Goal: Find specific page/section: Find specific page/section

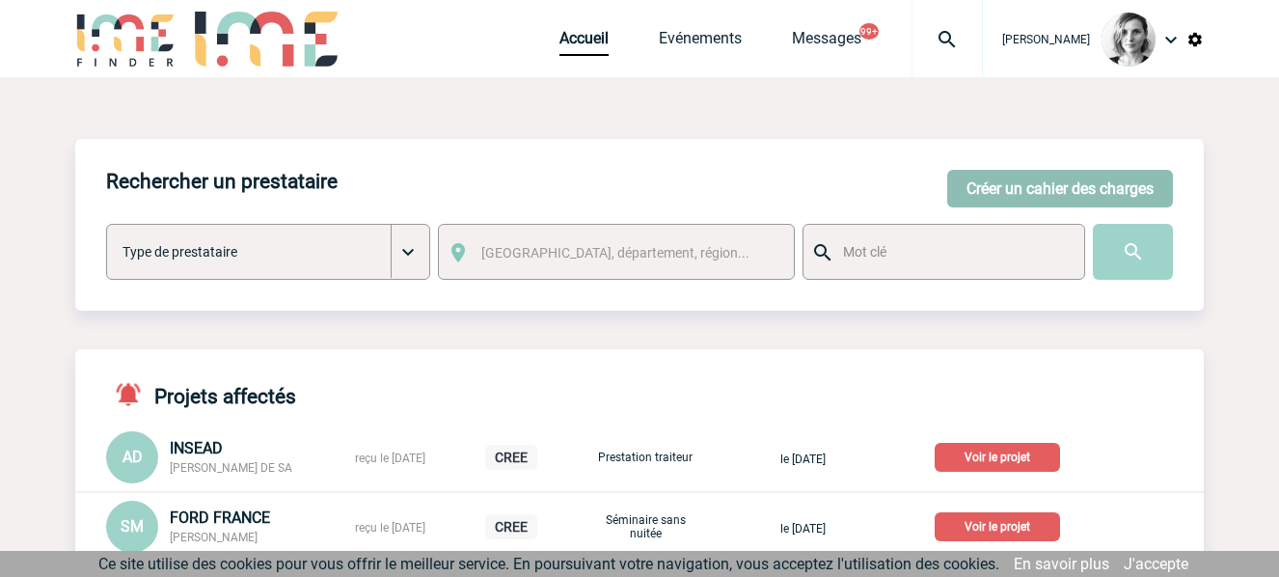
click at [1013, 190] on button "Créer un cahier des charges" at bounding box center [1060, 189] width 226 height 38
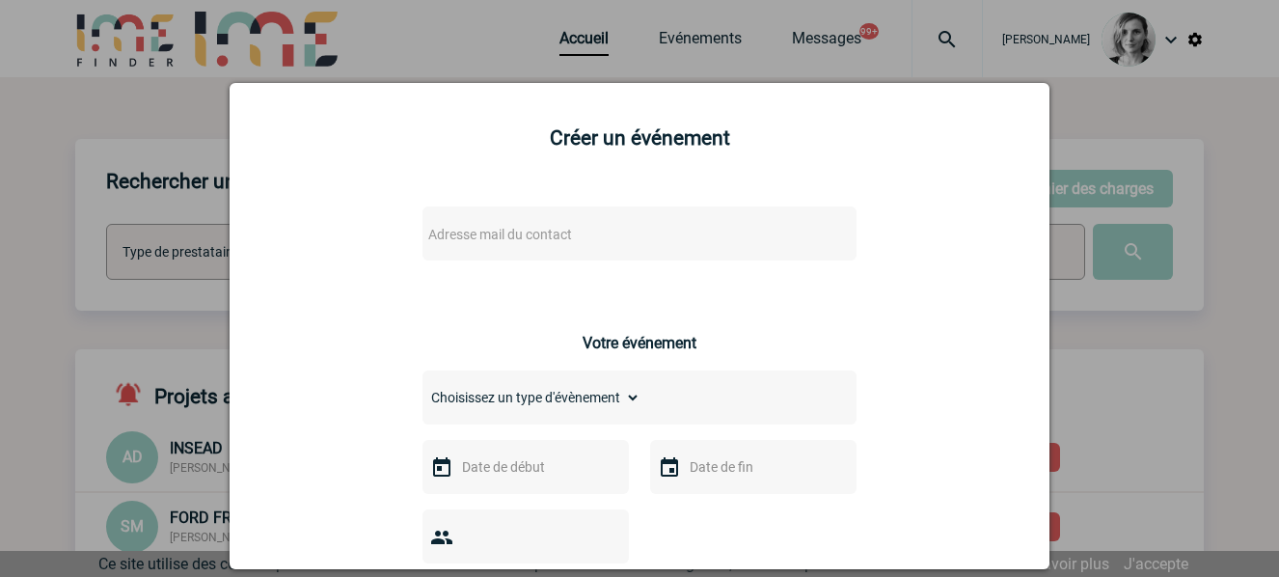
drag, startPoint x: 126, startPoint y: 247, endPoint x: 1082, endPoint y: 1, distance: 986.9
click at [128, 245] on div at bounding box center [639, 288] width 1279 height 577
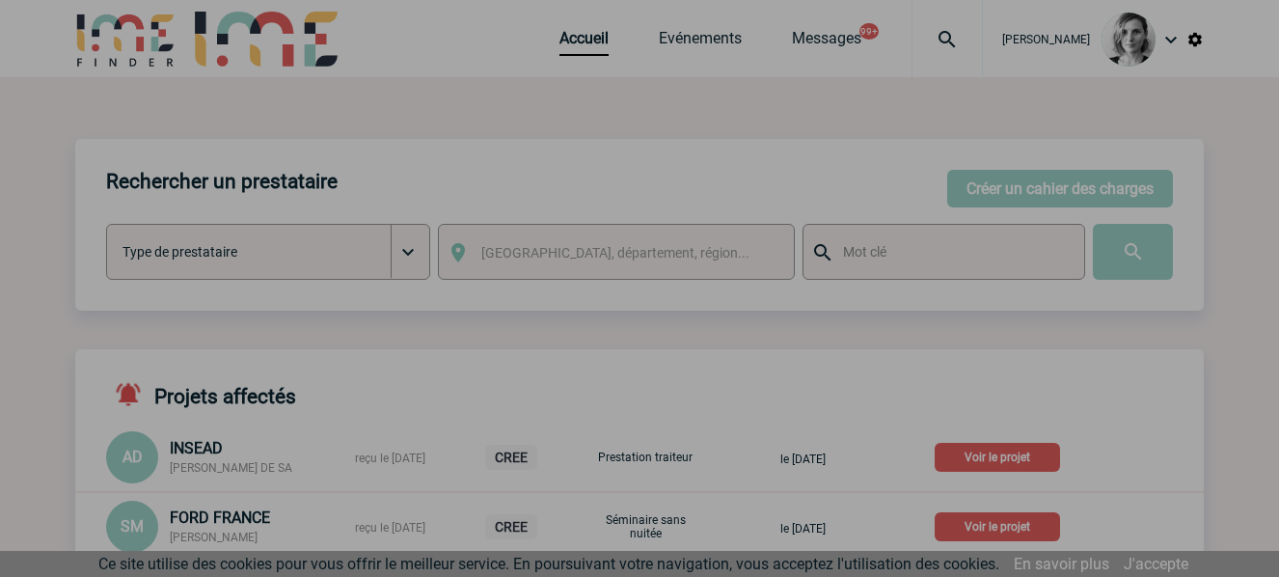
click at [980, 42] on div at bounding box center [639, 288] width 1279 height 577
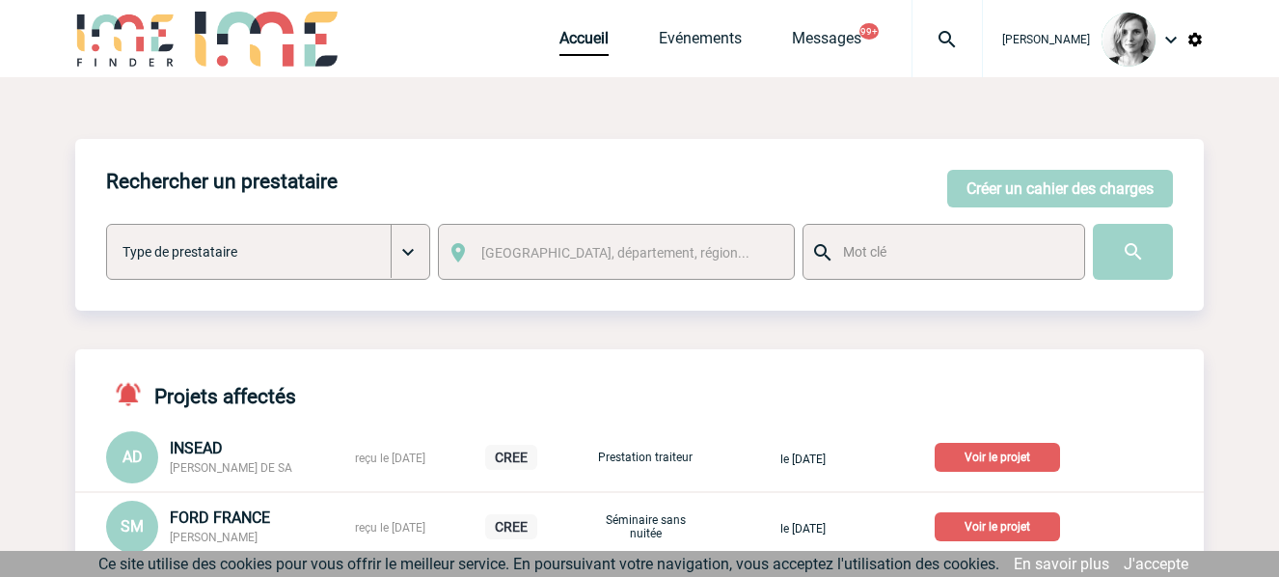
click at [965, 42] on img at bounding box center [946, 39] width 69 height 23
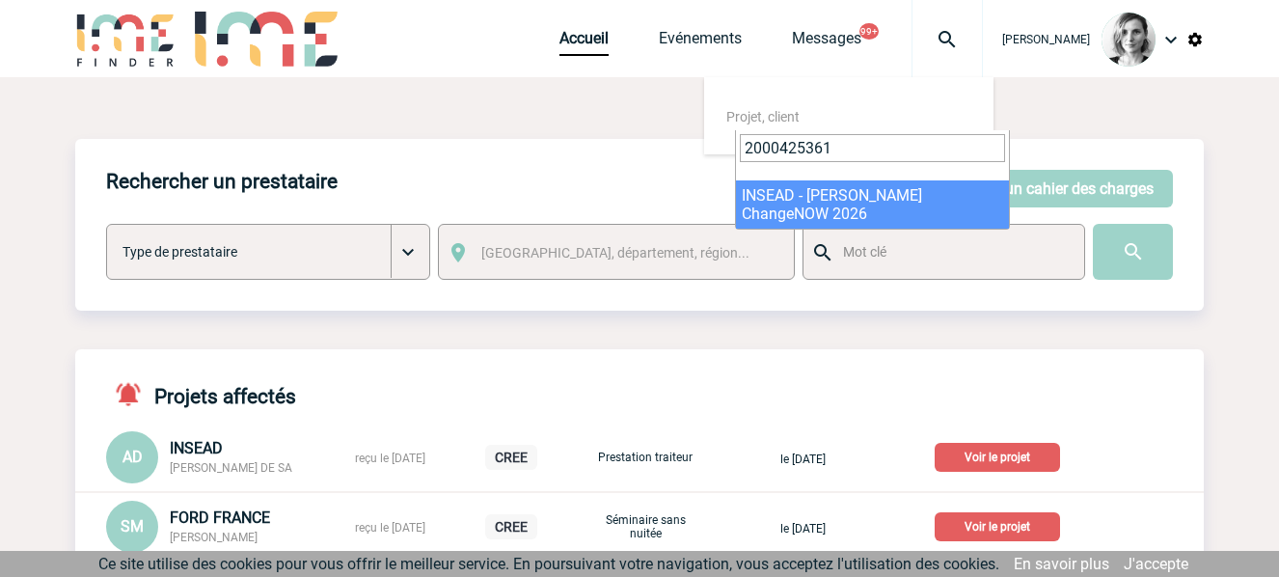
type input "2000425361"
select select "24862"
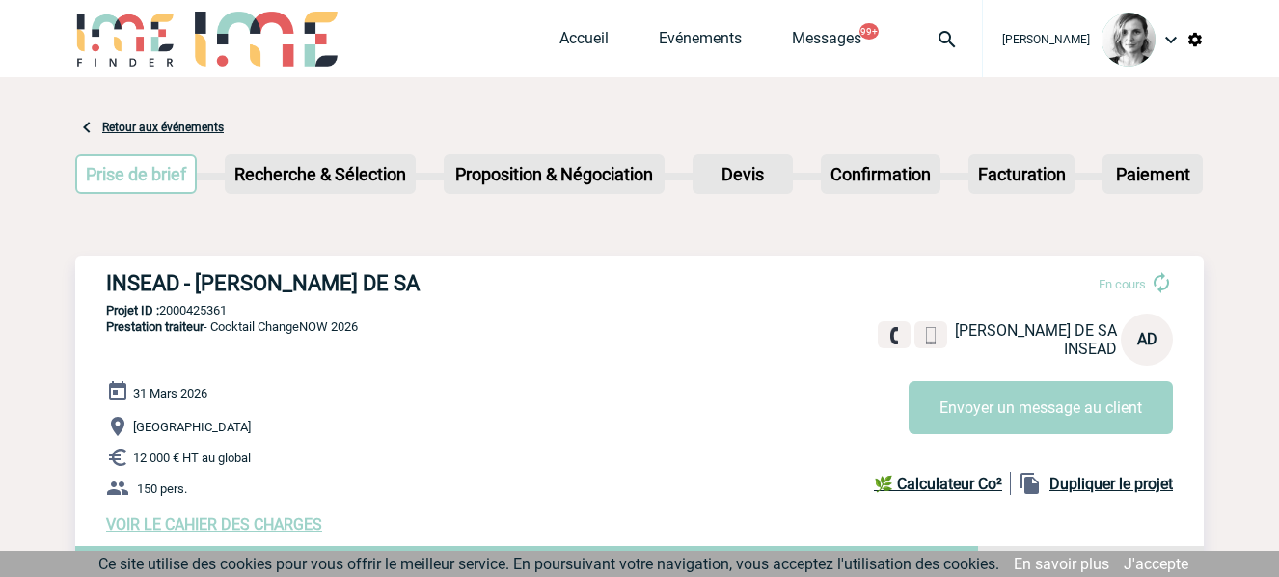
click at [201, 308] on p "Projet ID : 2000425361" at bounding box center [639, 310] width 1128 height 14
click at [371, 285] on h3 "INSEAD - [PERSON_NAME] DE SA" at bounding box center [395, 283] width 579 height 24
click at [140, 285] on h3 "INSEAD - [PERSON_NAME] DE SA" at bounding box center [395, 283] width 579 height 24
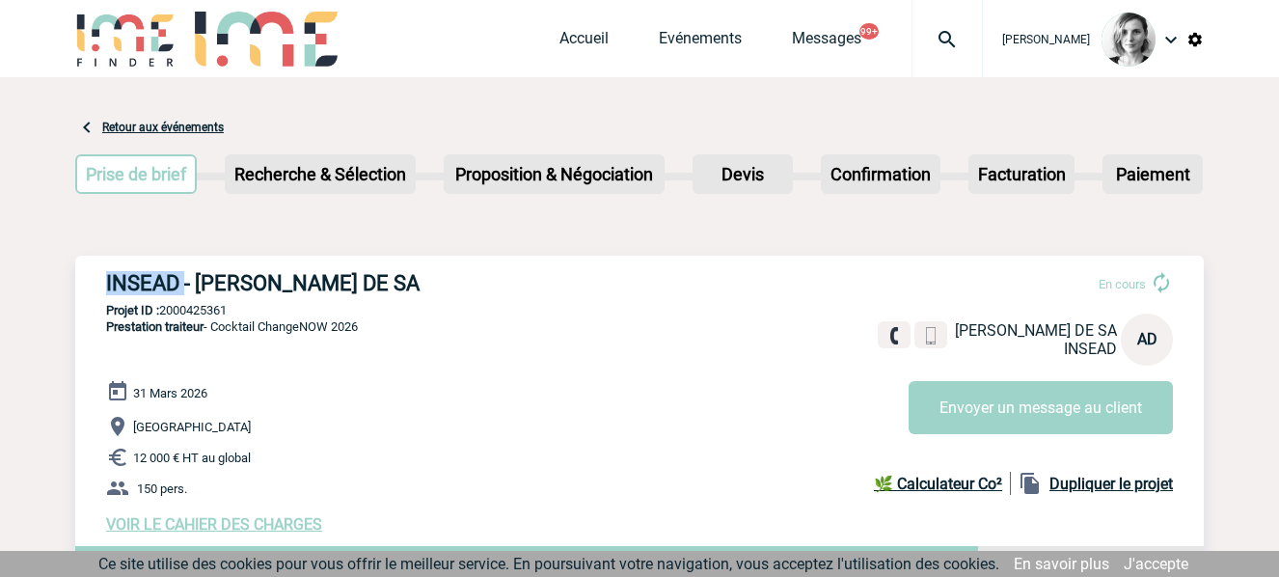
click at [140, 285] on h3 "INSEAD - [PERSON_NAME] DE SA" at bounding box center [395, 283] width 579 height 24
copy h3 "INSEAD"
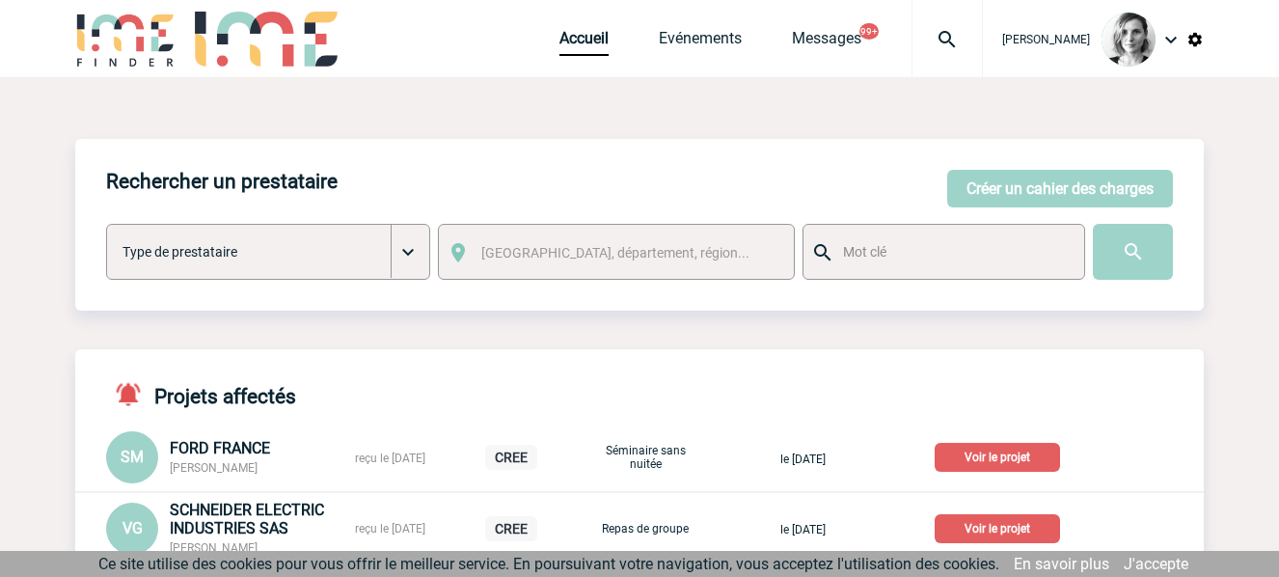
click at [970, 31] on img at bounding box center [946, 39] width 69 height 23
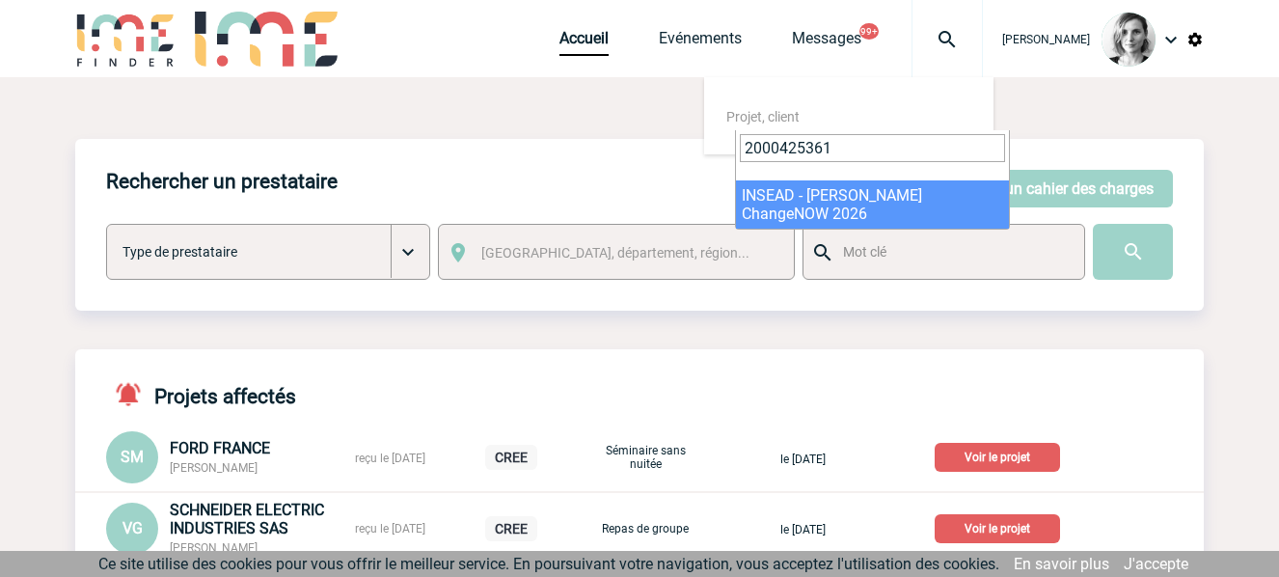
type input "2000425361"
select select "24862"
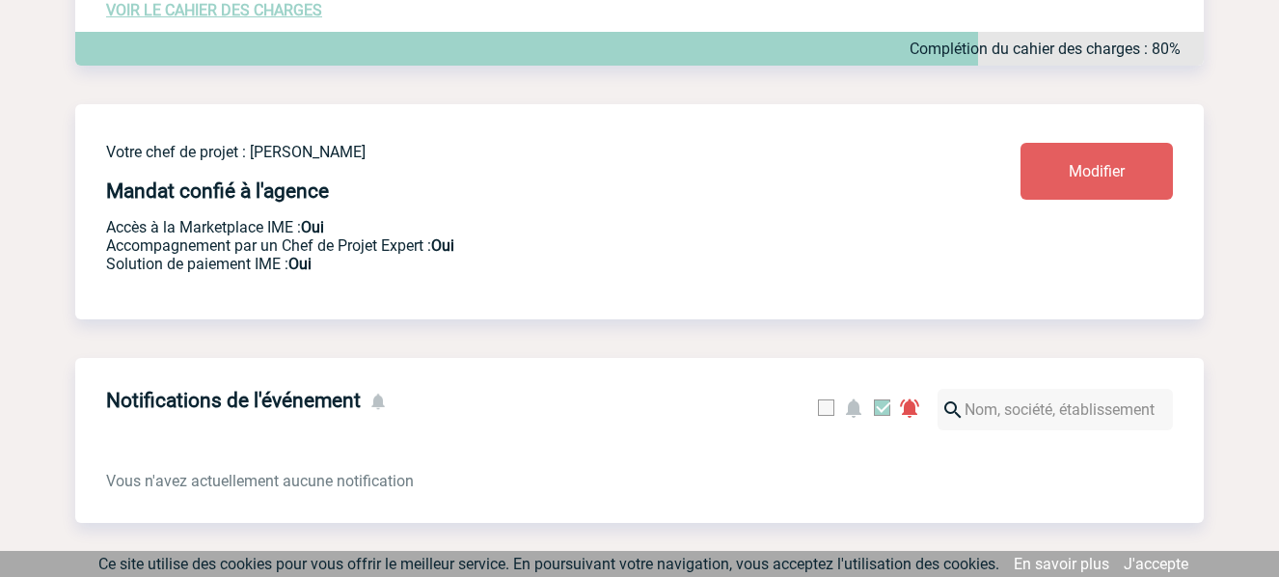
scroll to position [152, 0]
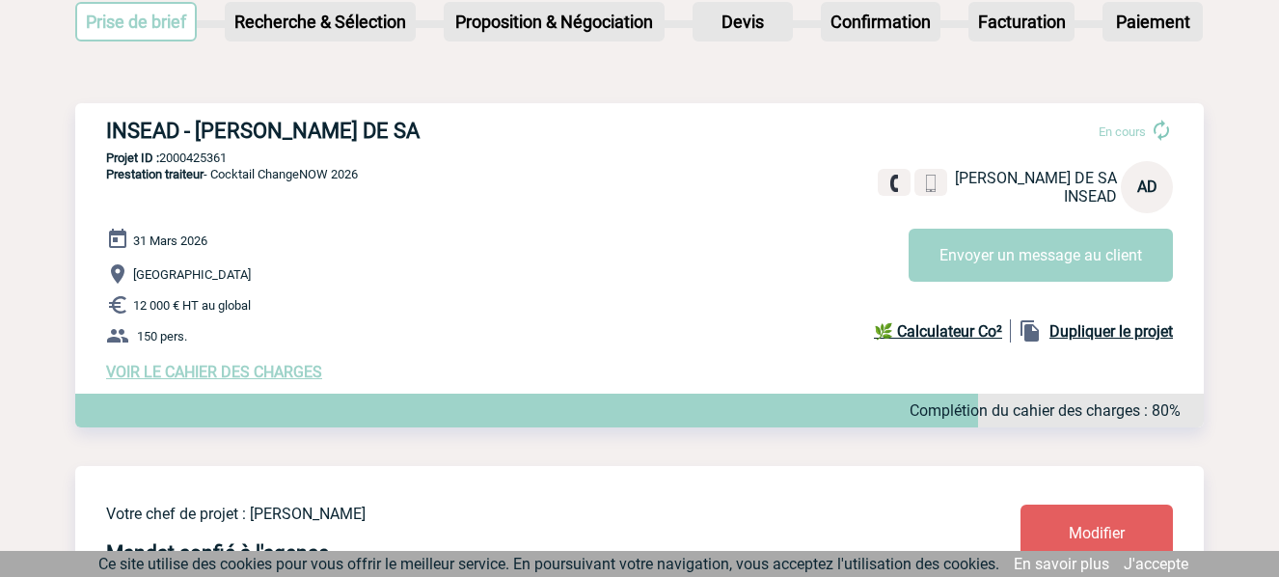
click at [248, 361] on div "[DATE] [GEOGRAPHIC_DATA] 12 000 € HT au global 150 pers. VOIR LE CAHIER DES CHA…" at bounding box center [655, 304] width 1098 height 153
click at [248, 373] on span "VOIR LE CAHIER DES CHARGES" at bounding box center [214, 372] width 216 height 18
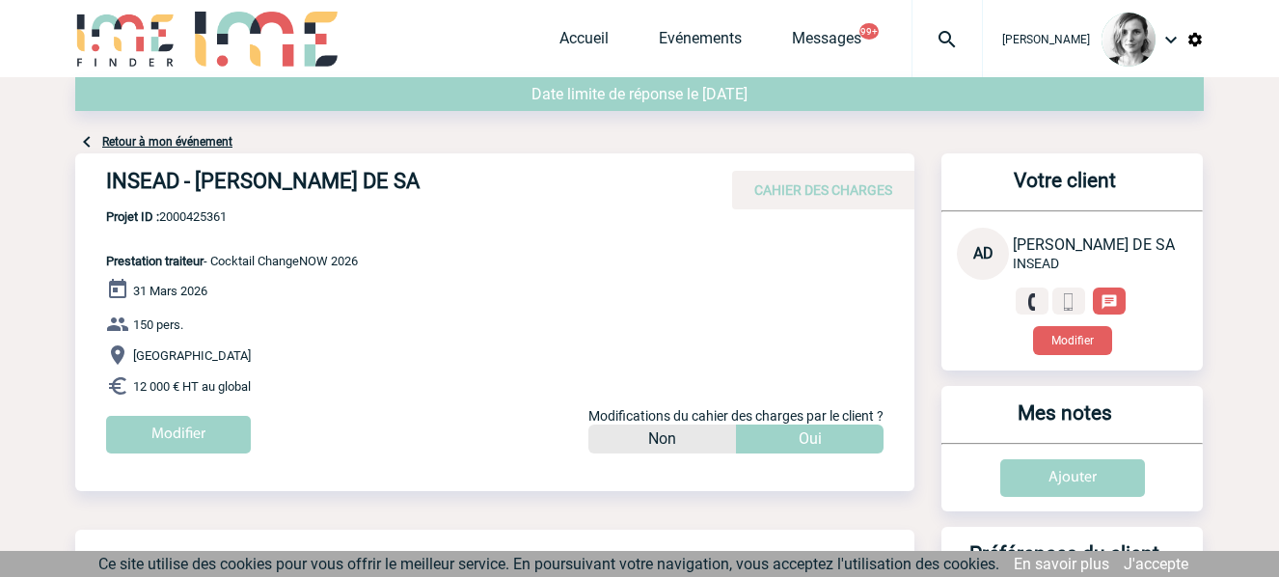
click at [215, 140] on link "Retour à mon événement" at bounding box center [167, 142] width 130 height 14
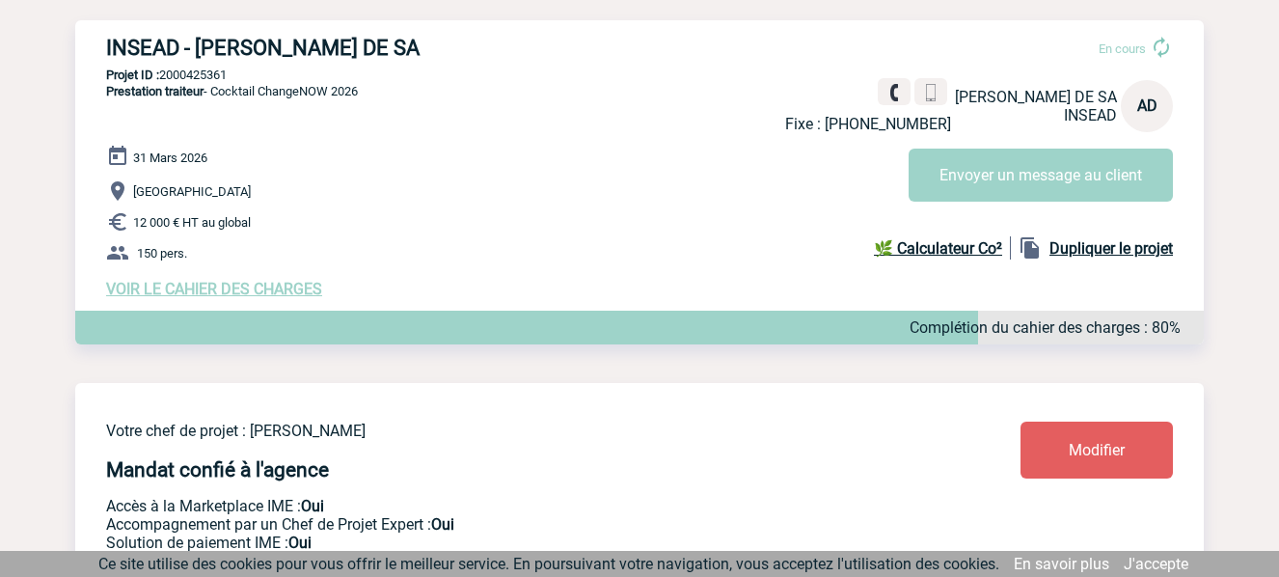
scroll to position [241, 0]
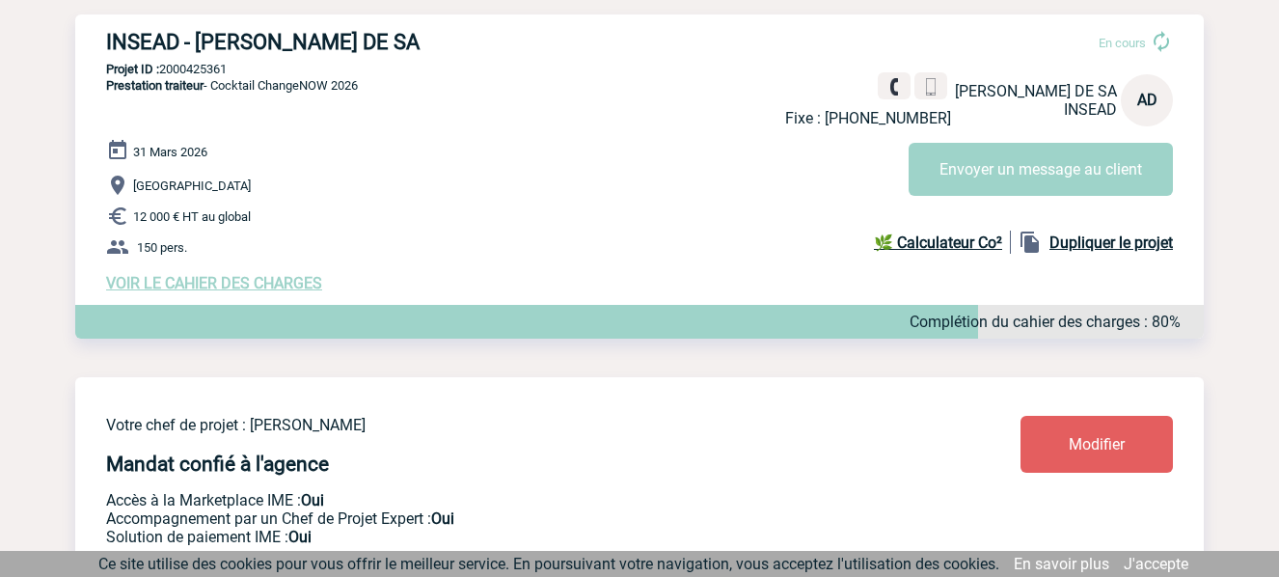
click at [288, 291] on span "VOIR LE CAHIER DES CHARGES" at bounding box center [214, 283] width 216 height 18
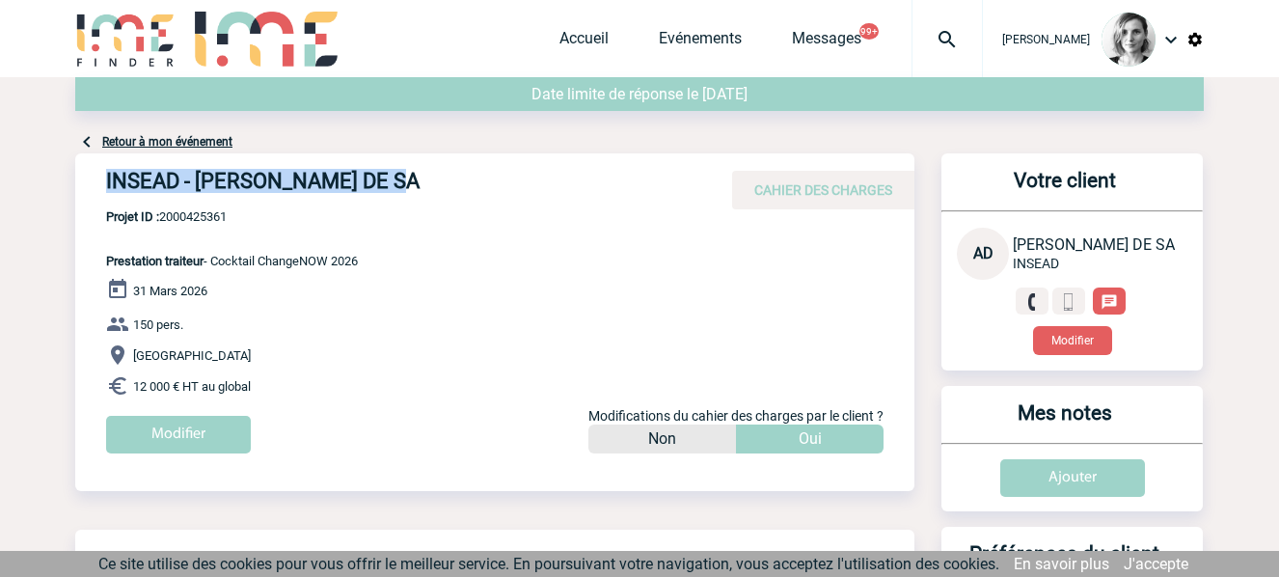
drag, startPoint x: 103, startPoint y: 172, endPoint x: 426, endPoint y: 177, distance: 323.1
click at [426, 177] on div "INSEAD - [PERSON_NAME] DE SA CAHIER DES CHARGES" at bounding box center [494, 181] width 839 height 56
copy h4 "INSEAD - [PERSON_NAME] DE SA"
click at [191, 209] on span "Projet ID : 2000425361" at bounding box center [232, 216] width 252 height 14
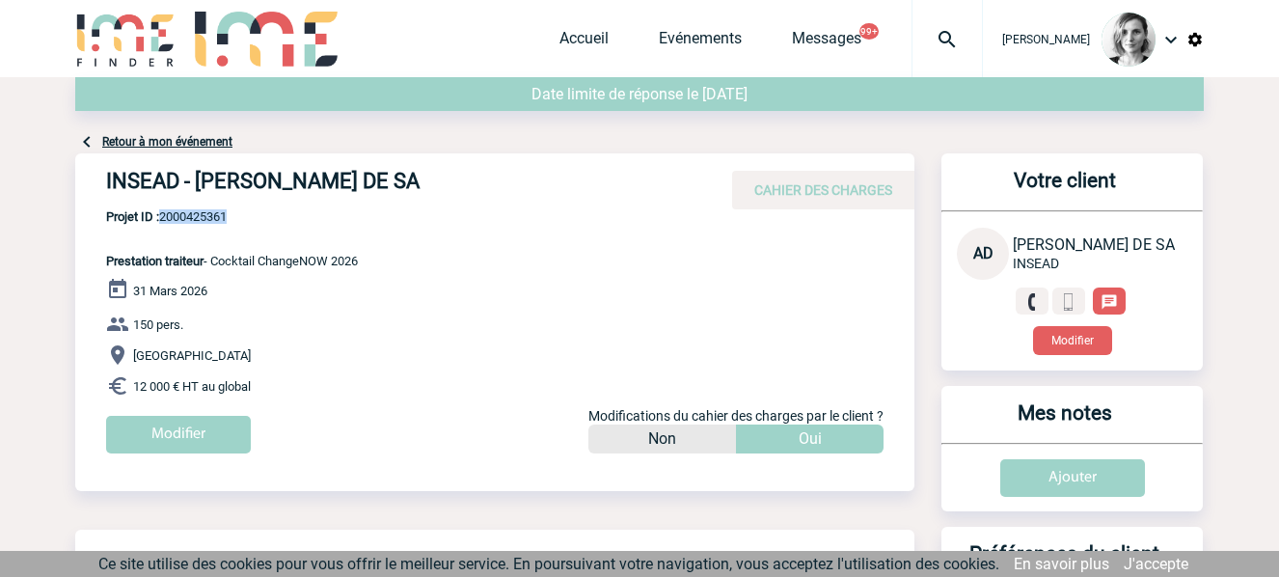
click at [191, 209] on span "Projet ID : 2000425361" at bounding box center [232, 216] width 252 height 14
drag, startPoint x: 377, startPoint y: 178, endPoint x: 198, endPoint y: 175, distance: 179.4
click at [198, 175] on h4 "INSEAD - [PERSON_NAME] DE SA" at bounding box center [395, 185] width 579 height 33
copy h4 "[PERSON_NAME] DE SA"
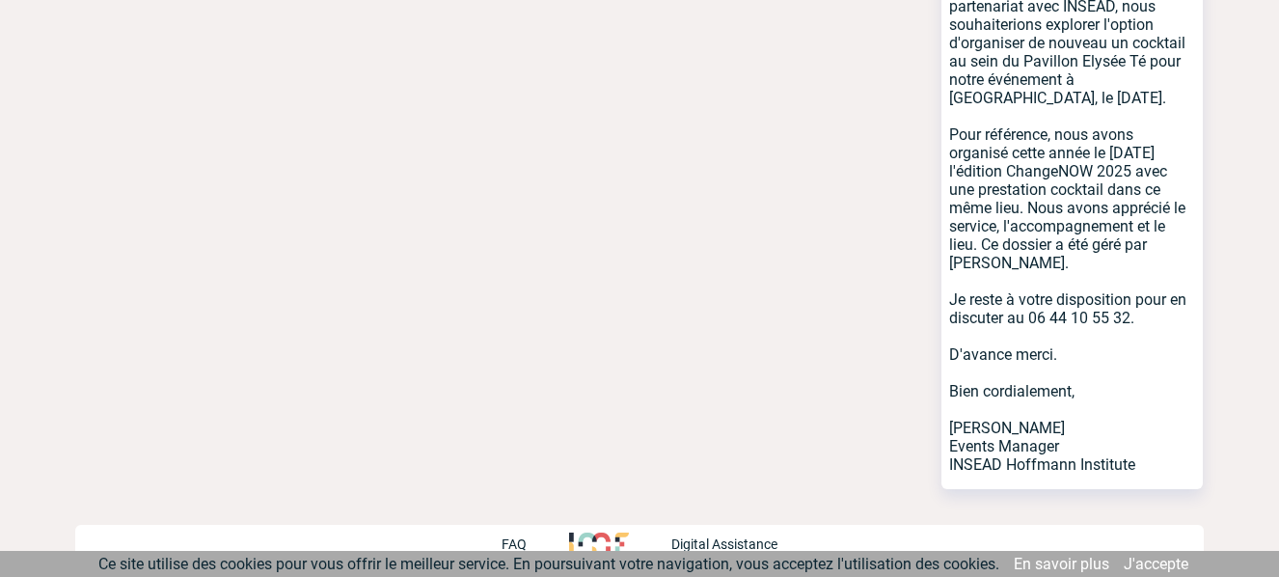
scroll to position [1139, 0]
